Goal: Information Seeking & Learning: Learn about a topic

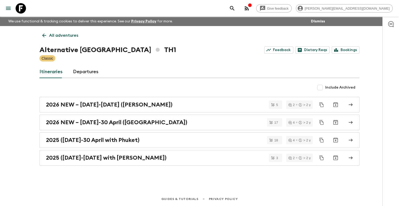
click at [42, 36] on icon at bounding box center [44, 35] width 6 height 6
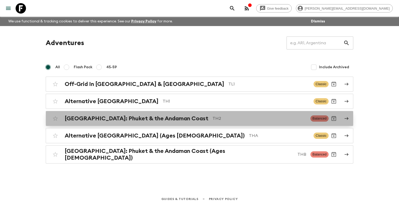
click at [163, 121] on div "[GEOGRAPHIC_DATA]: Phuket & the Andaman Coast TH2 Balanced" at bounding box center [189, 118] width 279 height 10
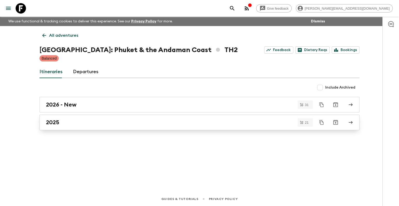
click at [82, 119] on div "2025" at bounding box center [194, 122] width 297 height 7
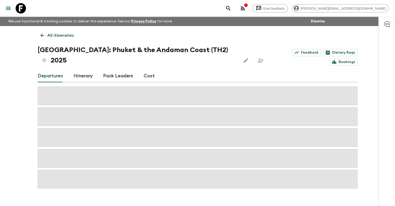
click at [117, 70] on link "Pack Leaders" at bounding box center [118, 76] width 30 height 12
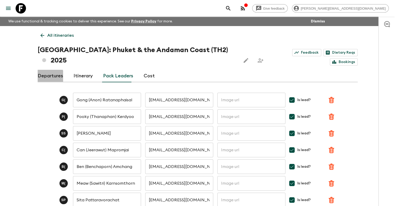
click at [43, 70] on link "Departures" at bounding box center [50, 76] width 25 height 12
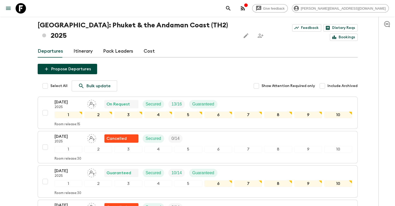
scroll to position [31, 0]
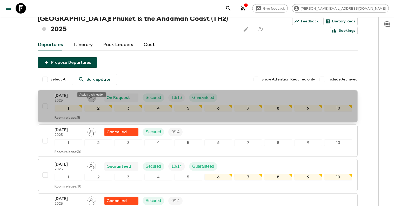
click at [93, 93] on icon "Assign pack leader" at bounding box center [91, 97] width 9 height 9
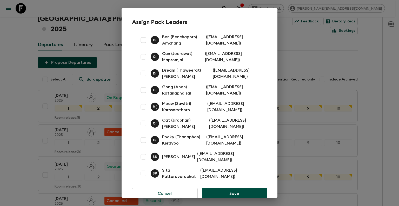
click at [143, 156] on input "checkbox" at bounding box center [143, 156] width 10 height 10
checkbox input "true"
click at [230, 189] on button "Save" at bounding box center [234, 193] width 65 height 11
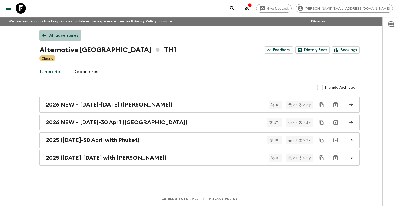
click at [51, 33] on p "All adventures" at bounding box center [63, 35] width 29 height 6
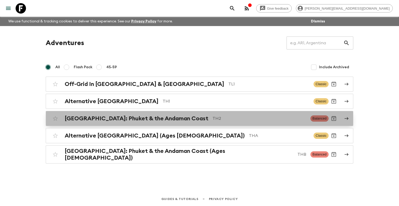
click at [131, 115] on h2 "[GEOGRAPHIC_DATA]: Phuket & the Andaman Coast" at bounding box center [137, 118] width 144 height 7
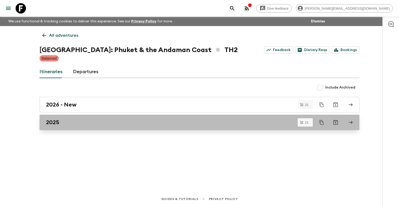
click at [110, 121] on div "2025" at bounding box center [194, 122] width 297 height 7
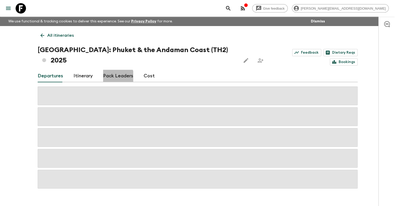
click at [112, 70] on link "Pack Leaders" at bounding box center [118, 76] width 30 height 12
